Goal: Transaction & Acquisition: Register for event/course

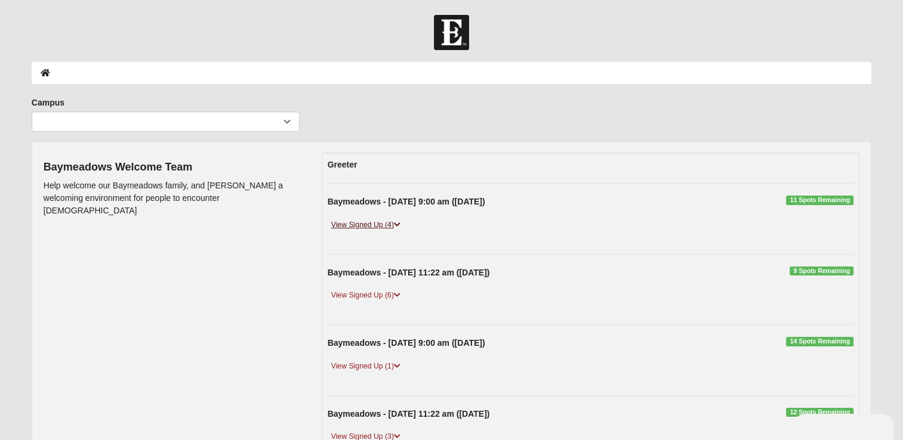
click at [397, 223] on icon at bounding box center [397, 224] width 7 height 7
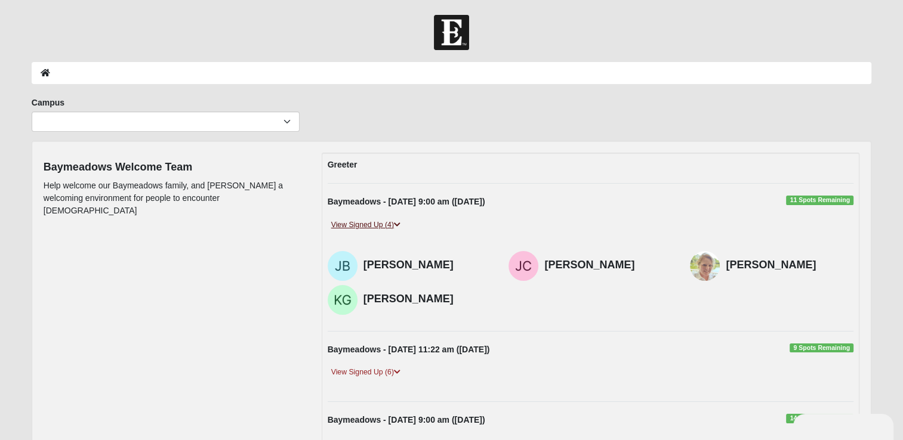
click at [397, 224] on icon at bounding box center [397, 224] width 7 height 7
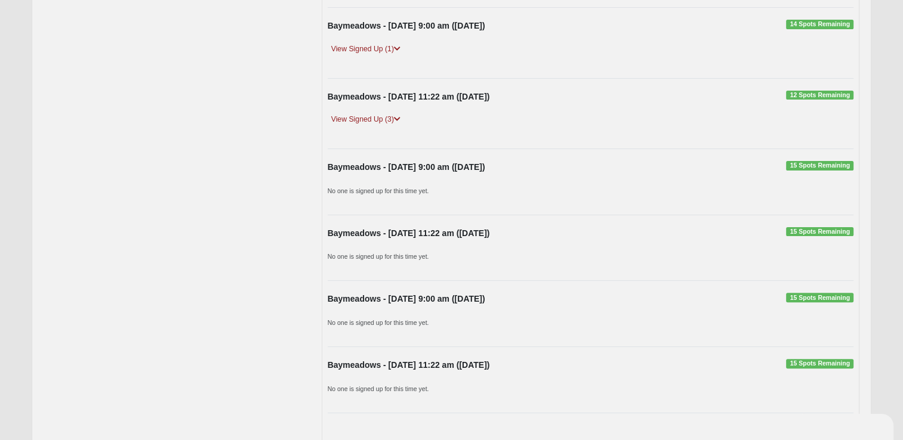
scroll to position [384, 0]
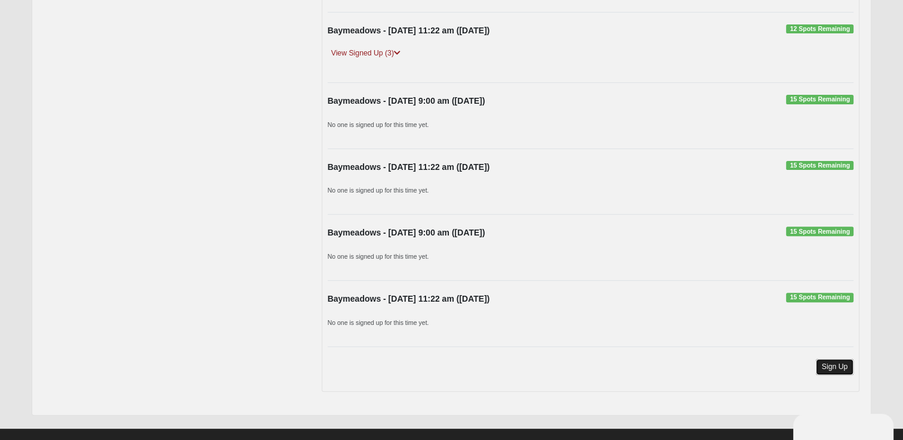
click at [838, 364] on link "Sign Up" at bounding box center [835, 367] width 38 height 16
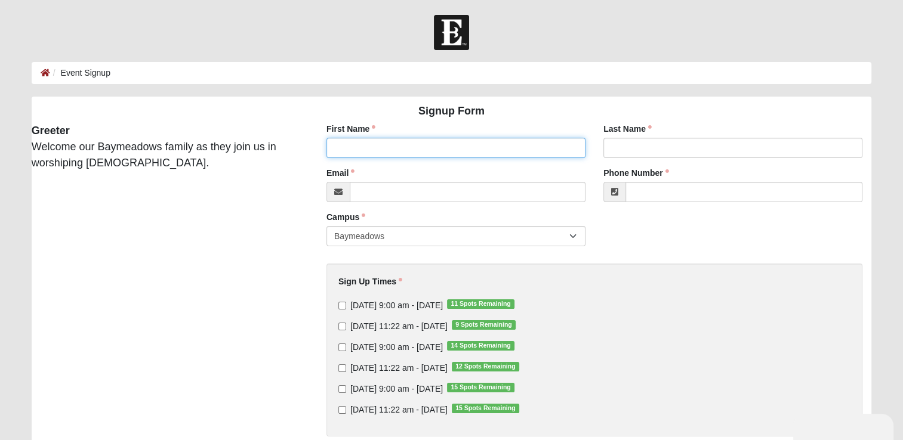
click at [408, 150] on input "First Name" at bounding box center [455, 148] width 259 height 20
type input "Jeffrey"
type input "Corey"
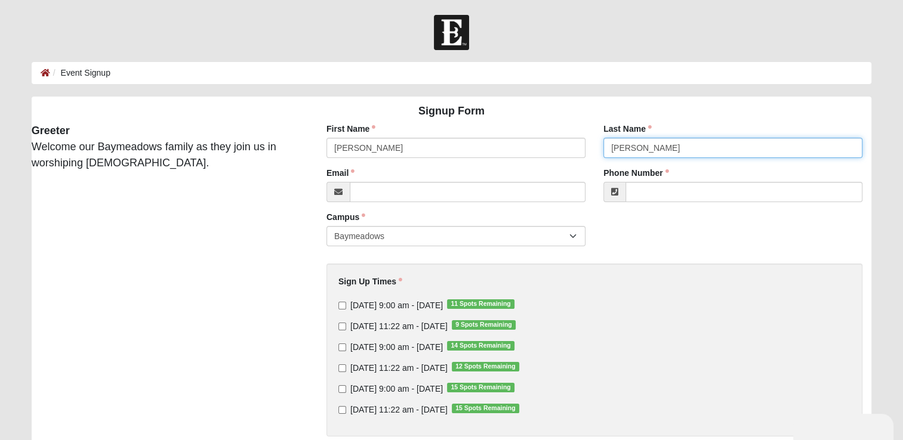
type input "jeffreyl.corey@gmail.com"
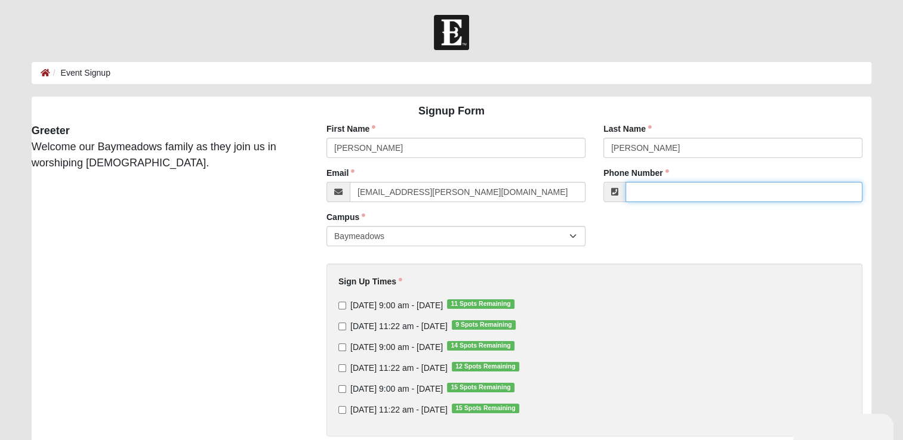
type input "(201) 207-7541"
click at [341, 387] on input "Sunday 9:00 am - Sep 14 2025 15 Spots Remaining" at bounding box center [342, 389] width 8 height 8
checkbox input "true"
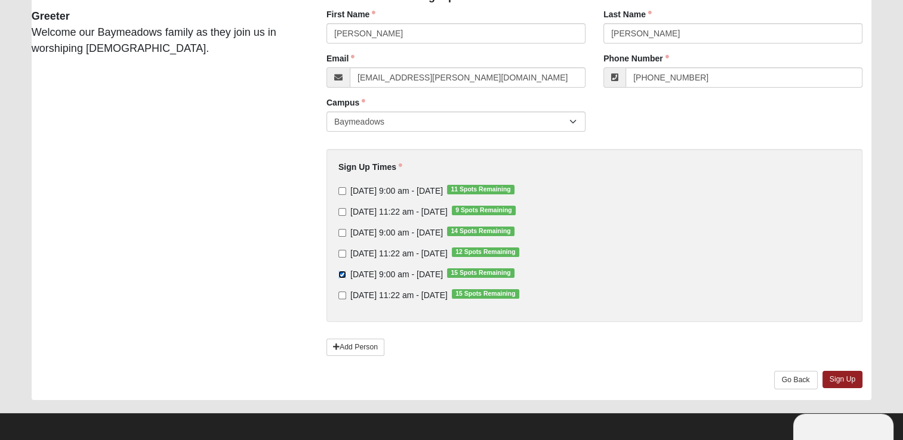
scroll to position [117, 0]
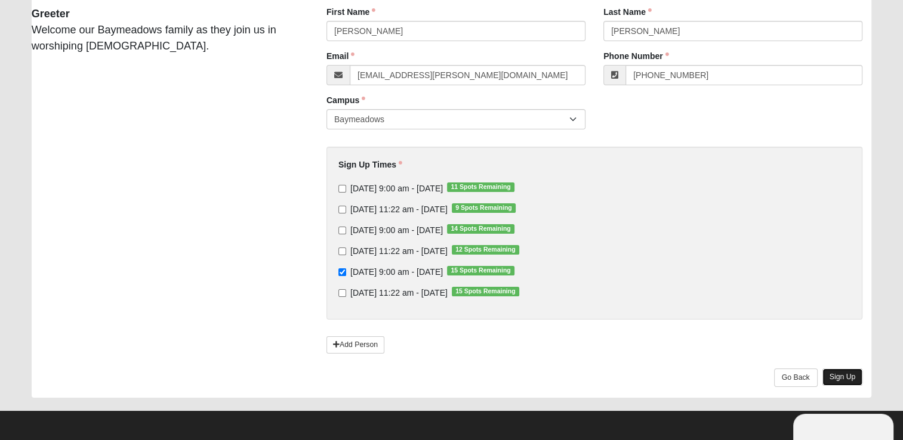
click at [838, 377] on link "Sign Up" at bounding box center [842, 377] width 41 height 17
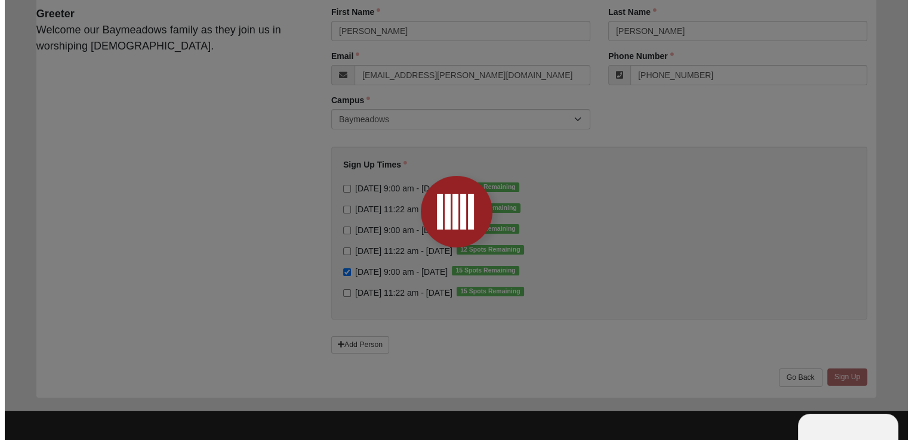
scroll to position [0, 0]
